Goal: Task Accomplishment & Management: Manage account settings

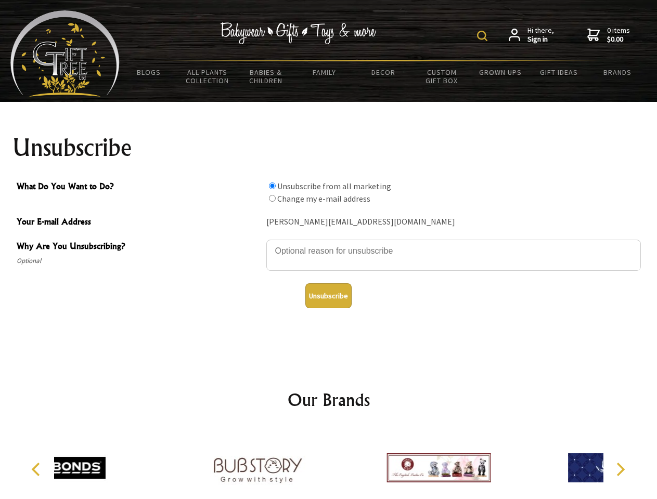
click at [484, 36] on img at bounding box center [482, 36] width 10 height 10
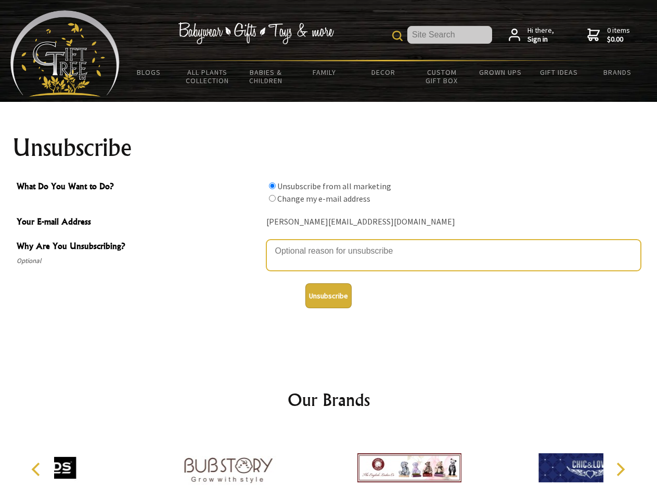
click at [329, 243] on textarea "Why Are You Unsubscribing?" at bounding box center [453, 255] width 375 height 31
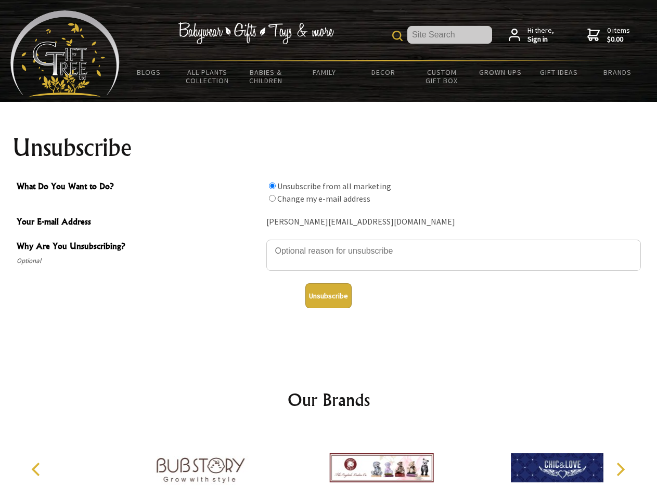
click at [272, 186] on input "What Do You Want to Do?" at bounding box center [272, 186] width 7 height 7
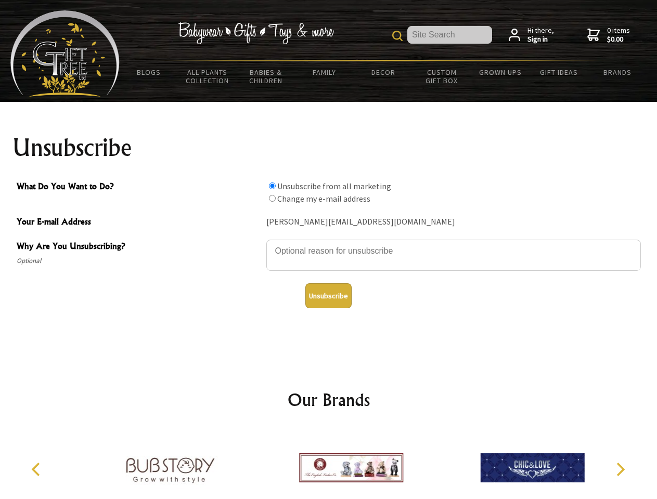
click at [272, 198] on input "What Do You Want to Do?" at bounding box center [272, 198] width 7 height 7
radio input "true"
click at [328, 296] on button "Unsubscribe" at bounding box center [328, 296] width 46 height 25
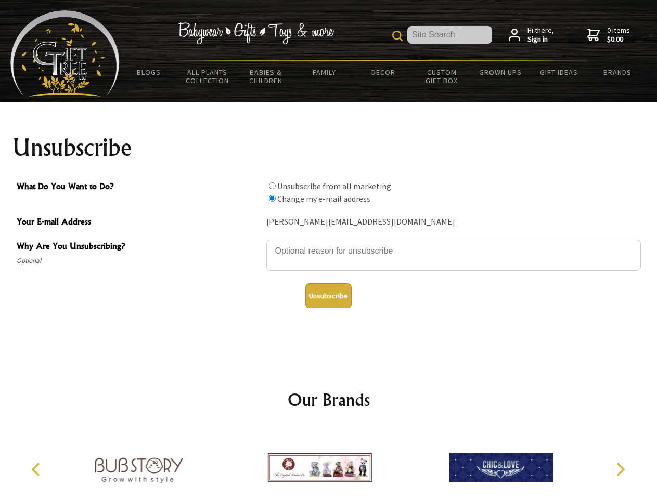
click at [329, 464] on img at bounding box center [320, 468] width 104 height 78
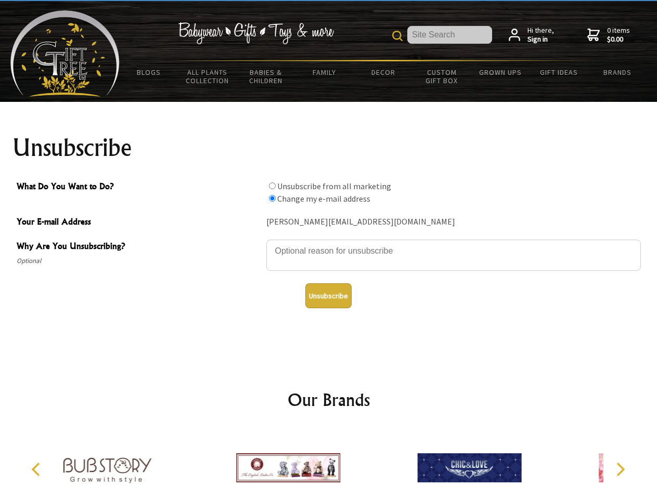
click at [37, 470] on icon "Previous" at bounding box center [37, 470] width 14 height 14
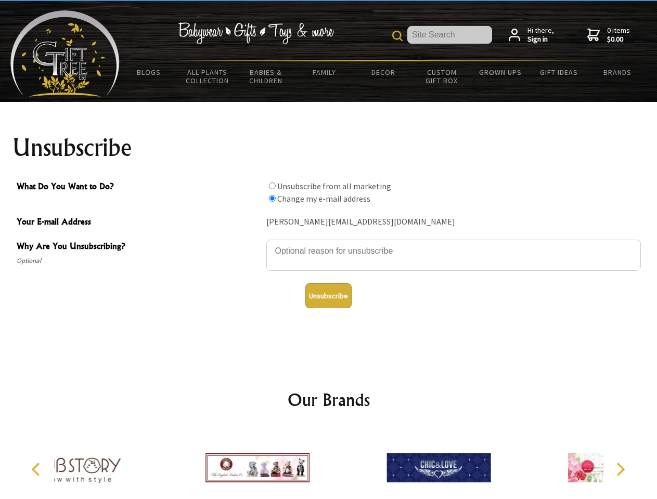
click at [620, 470] on icon "Next" at bounding box center [620, 470] width 14 height 14
